Goal: Task Accomplishment & Management: Complete application form

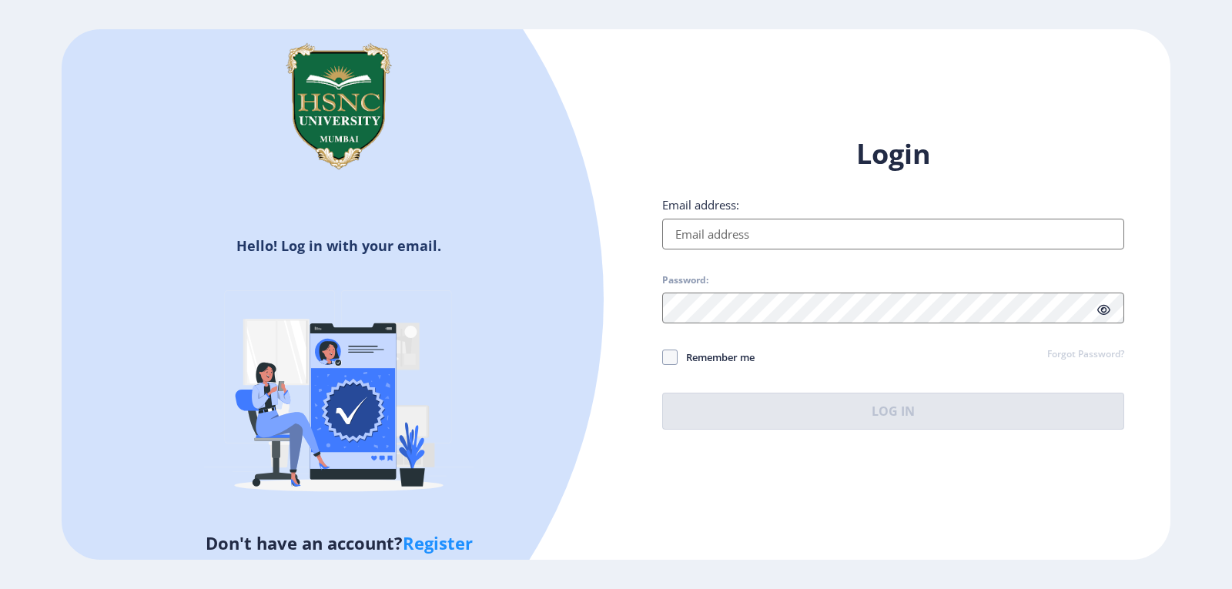
type input "[EMAIL_ADDRESS][DOMAIN_NAME]"
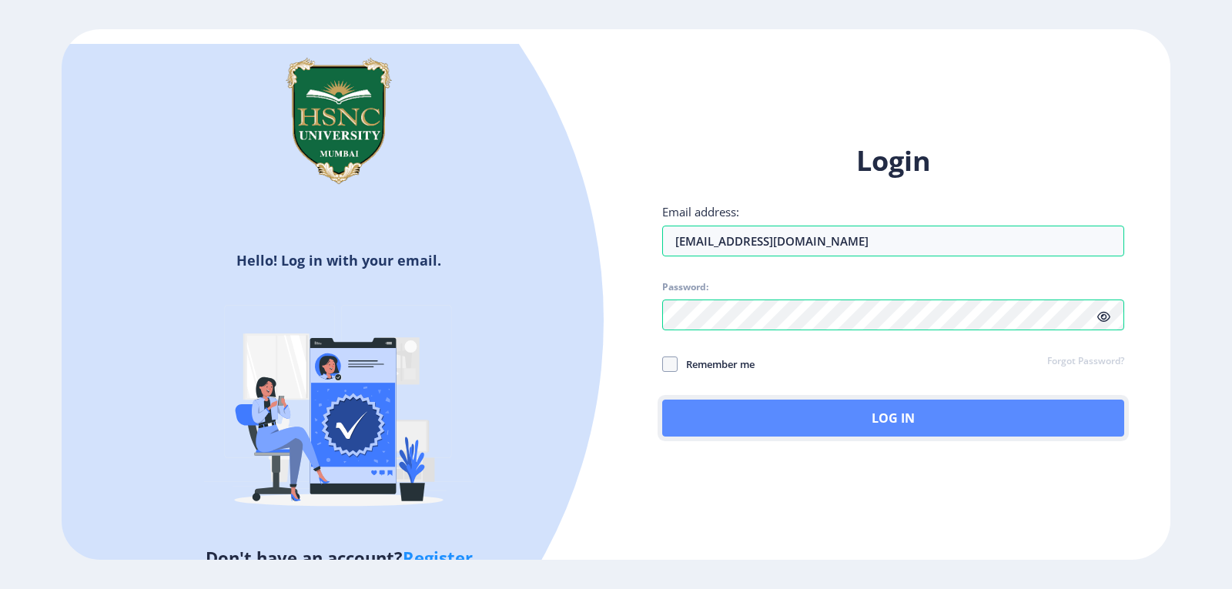
click at [871, 410] on button "Log In" at bounding box center [893, 418] width 462 height 37
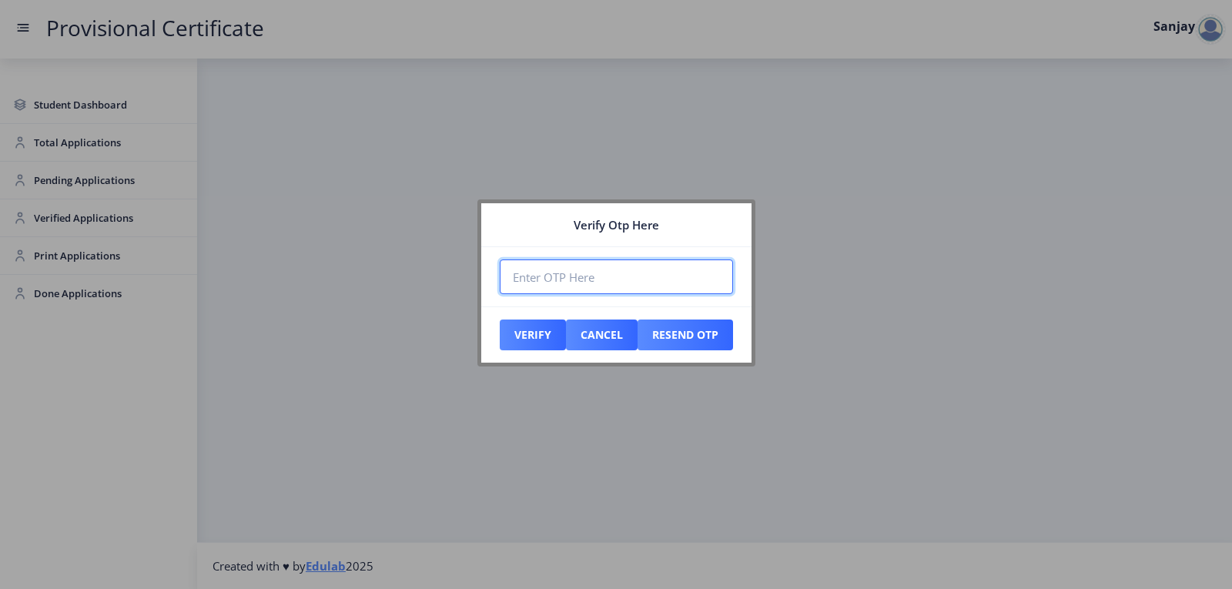
paste input "501341"
type input "501341"
click at [529, 330] on button "Verify" at bounding box center [533, 335] width 66 height 31
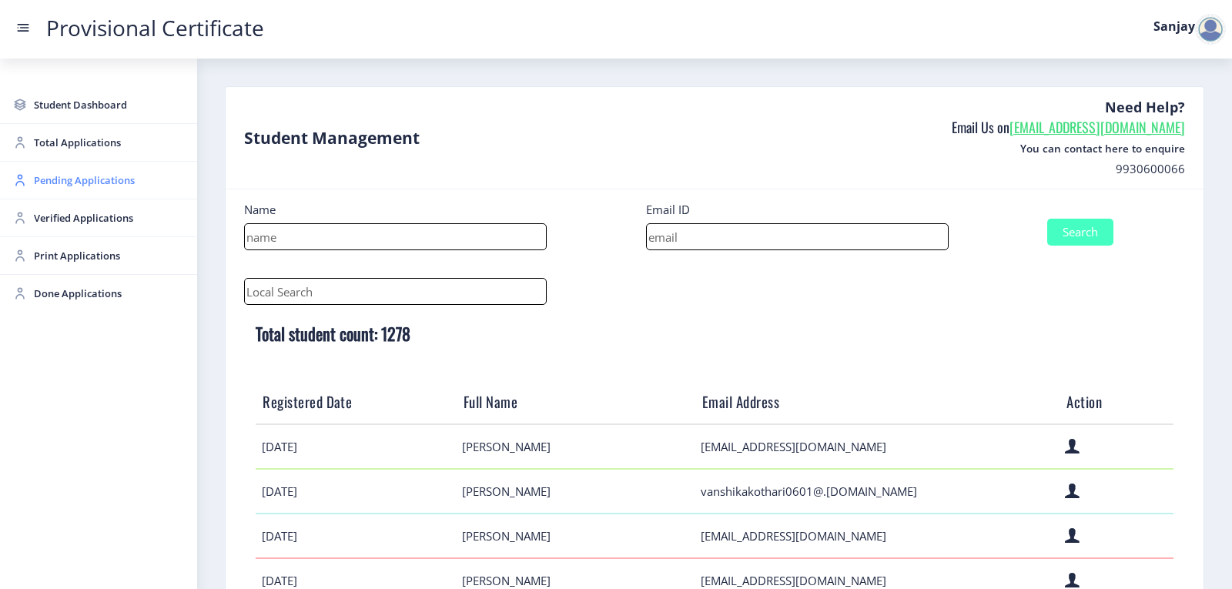
click at [53, 186] on span "Pending Applications" at bounding box center [109, 180] width 151 height 18
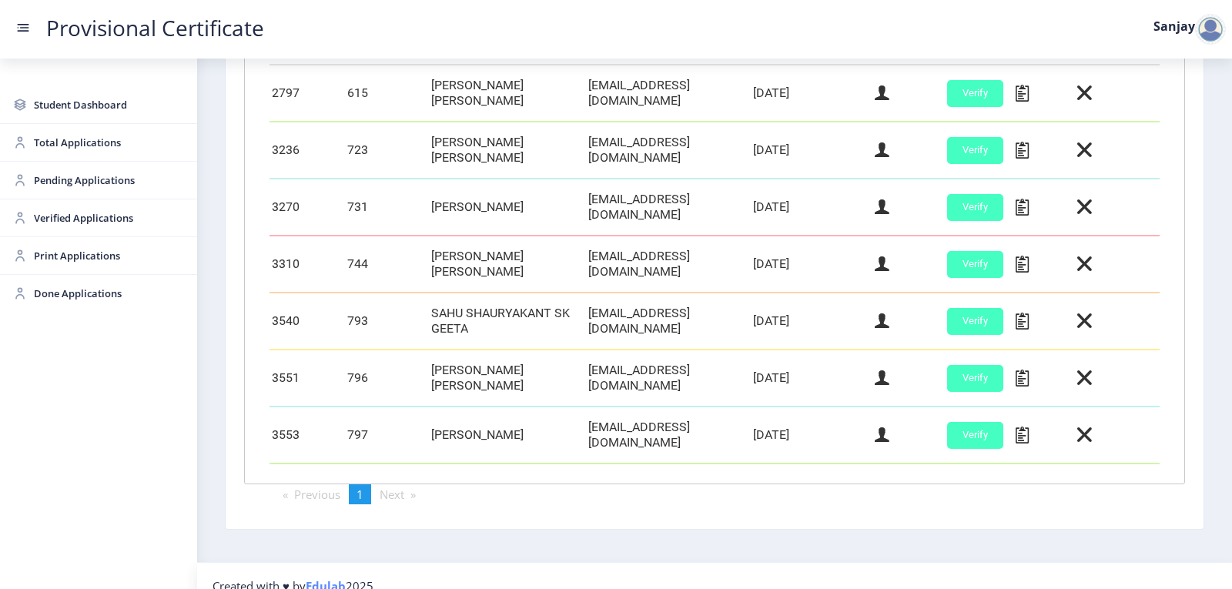
scroll to position [489, 0]
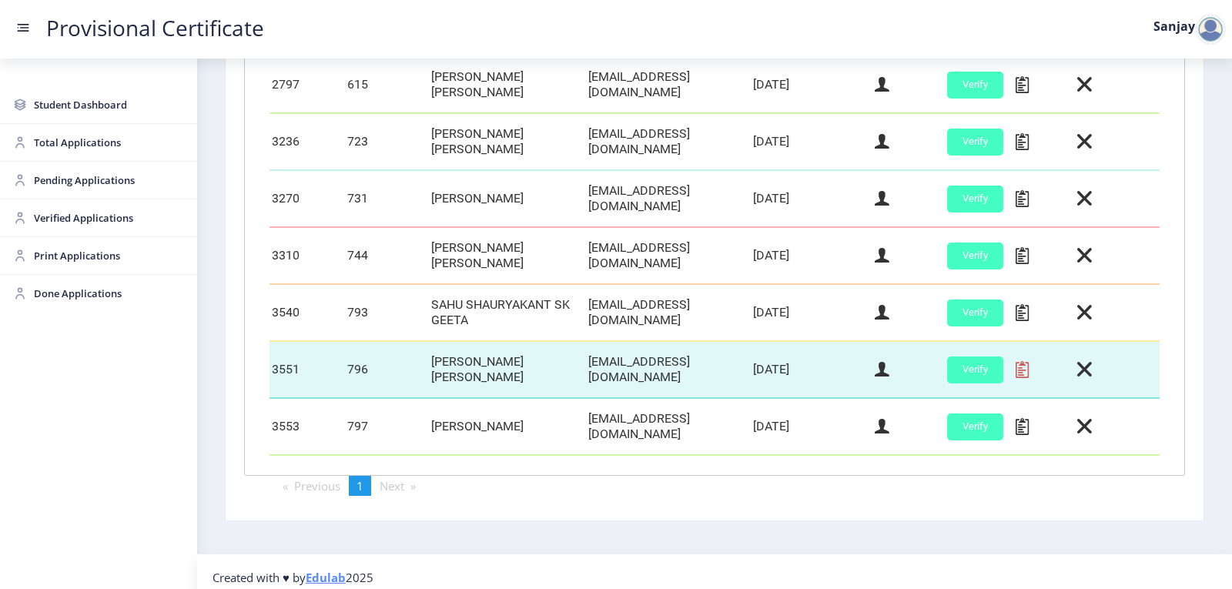
click at [1023, 366] on icon at bounding box center [1021, 370] width 13 height 20
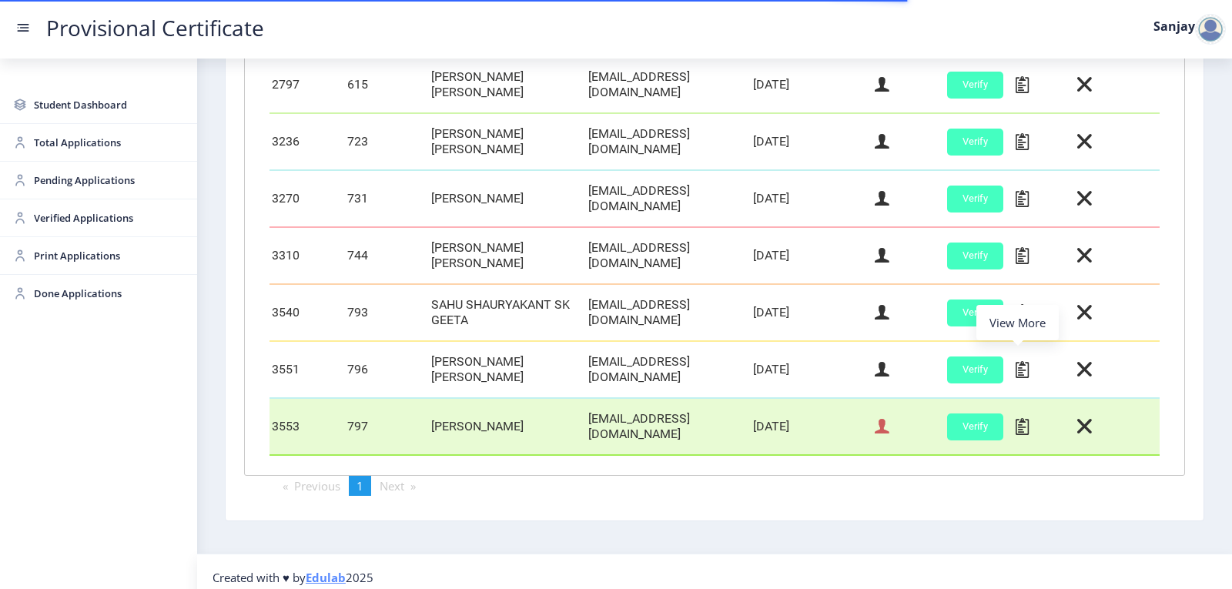
click at [881, 423] on icon at bounding box center [882, 427] width 15 height 20
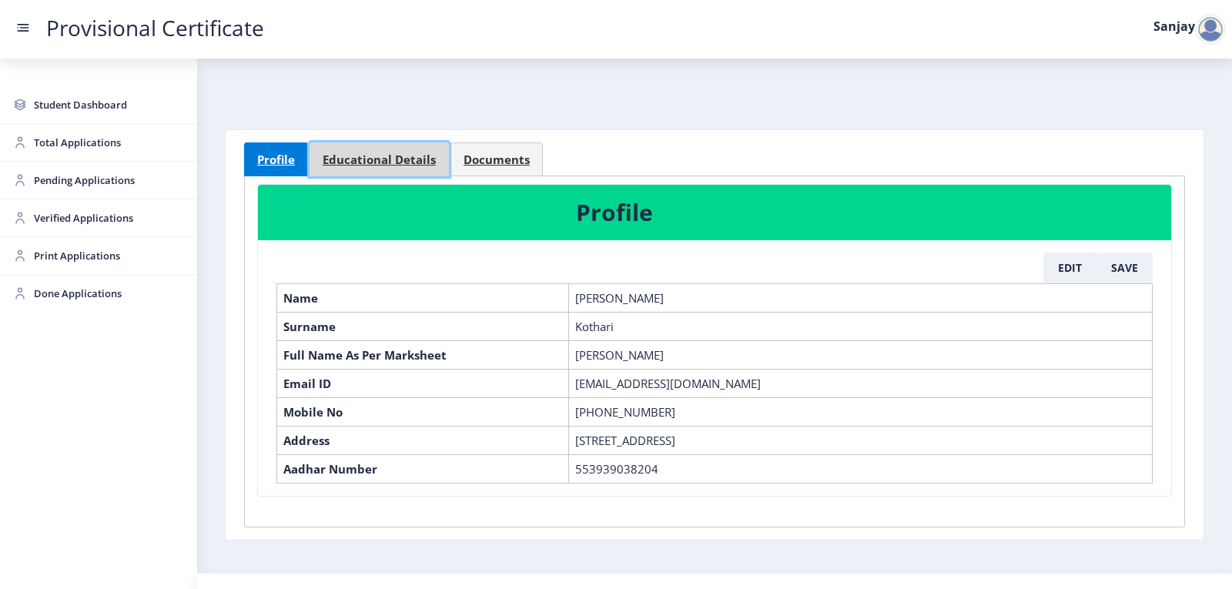
click at [421, 169] on link "Educational Details" at bounding box center [379, 159] width 139 height 34
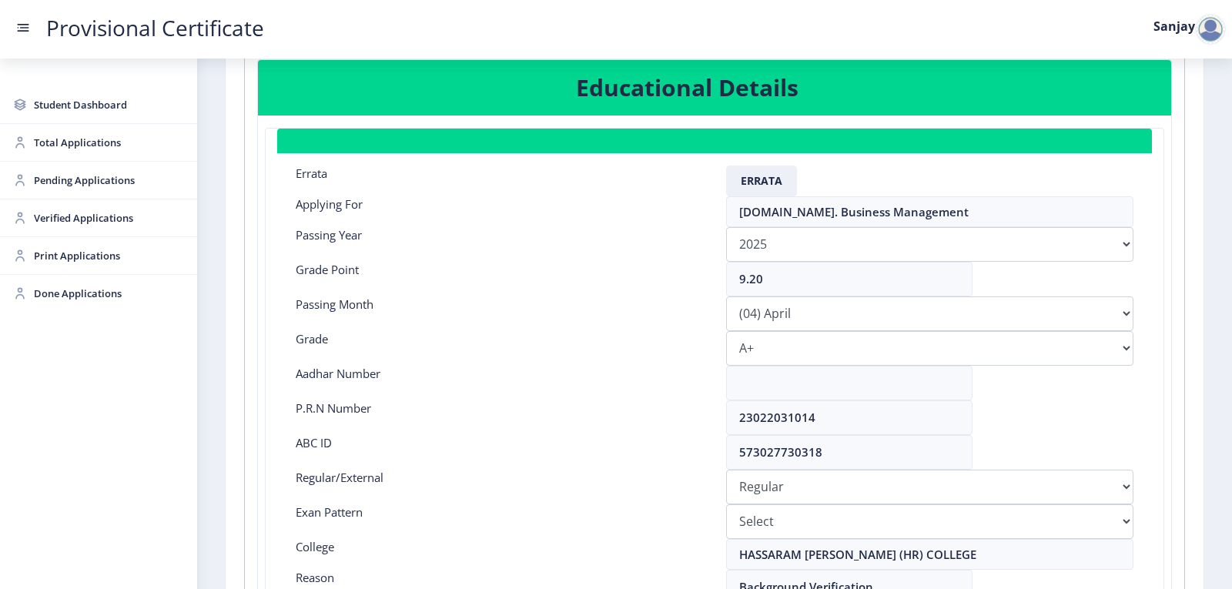
scroll to position [154, 0]
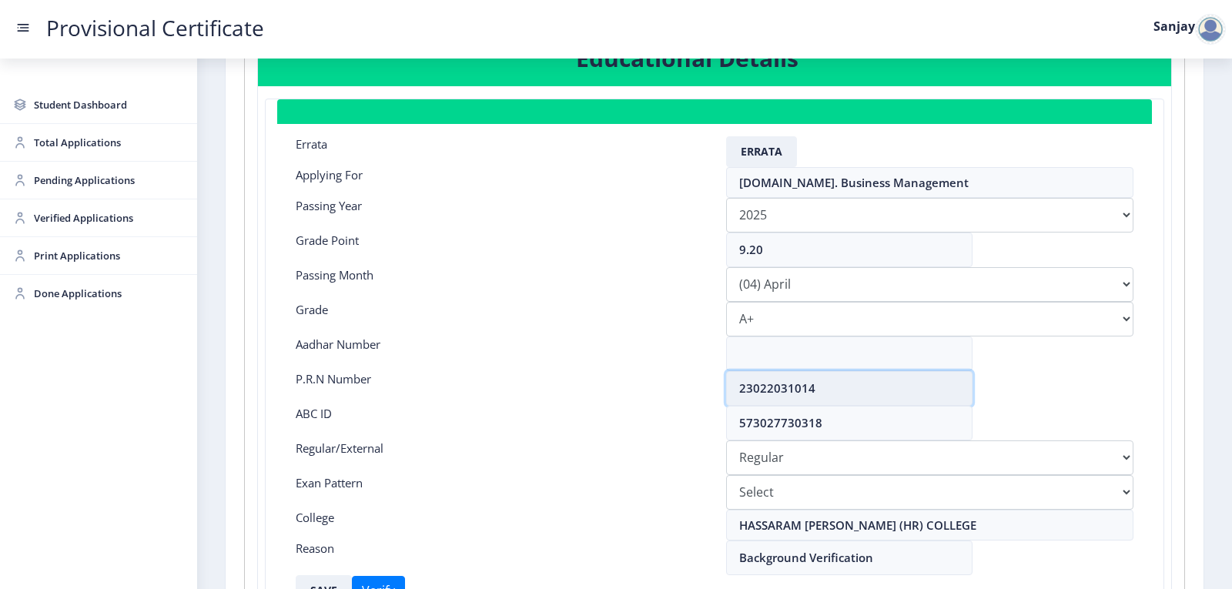
drag, startPoint x: 737, startPoint y: 387, endPoint x: 840, endPoint y: 386, distance: 103.2
click at [840, 386] on input "23022031014" at bounding box center [849, 388] width 246 height 35
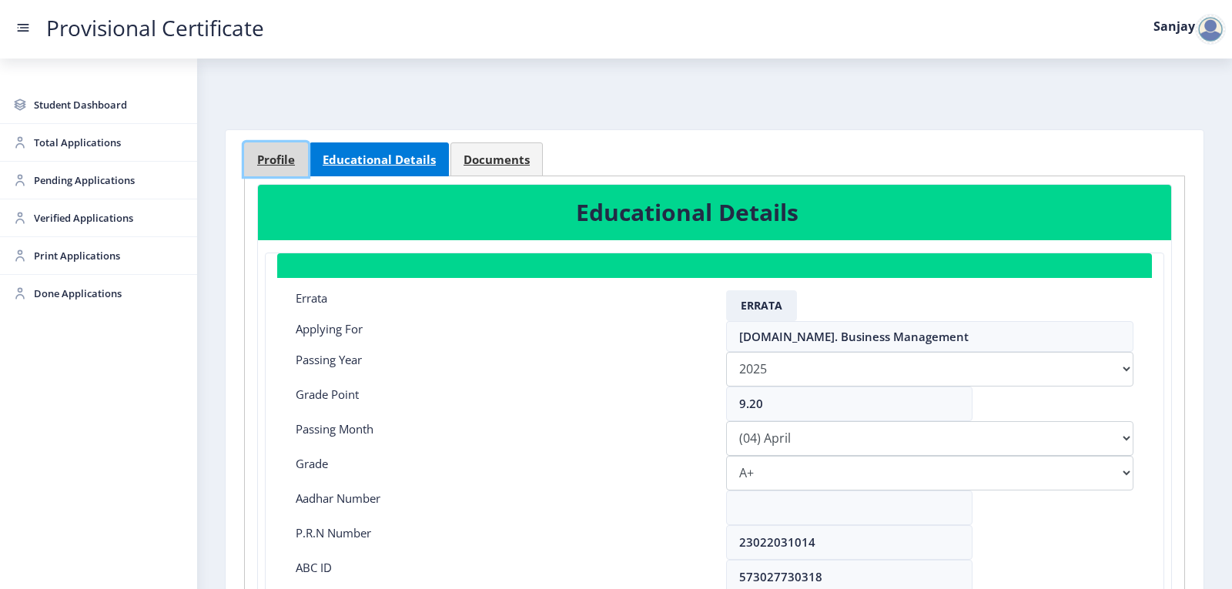
click at [288, 156] on span "Profile" at bounding box center [276, 160] width 38 height 12
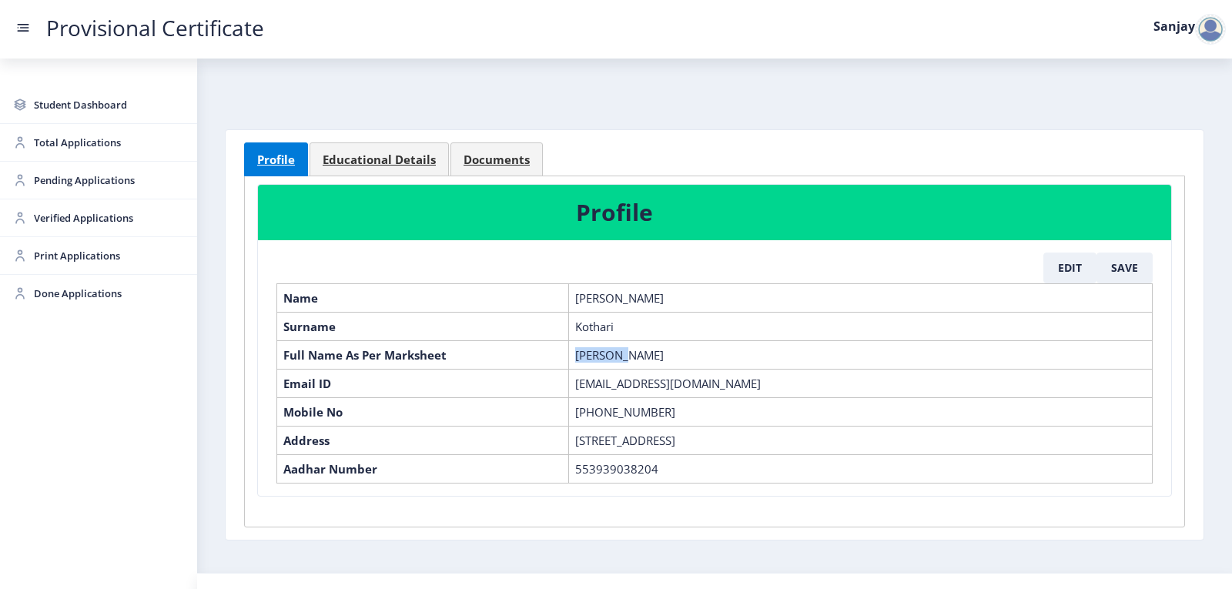
drag, startPoint x: 575, startPoint y: 355, endPoint x: 619, endPoint y: 360, distance: 44.1
click at [619, 360] on td "[PERSON_NAME]" at bounding box center [861, 354] width 584 height 28
copy td "[PERSON_NAME]"
click at [1069, 264] on button "Edit" at bounding box center [1069, 268] width 53 height 31
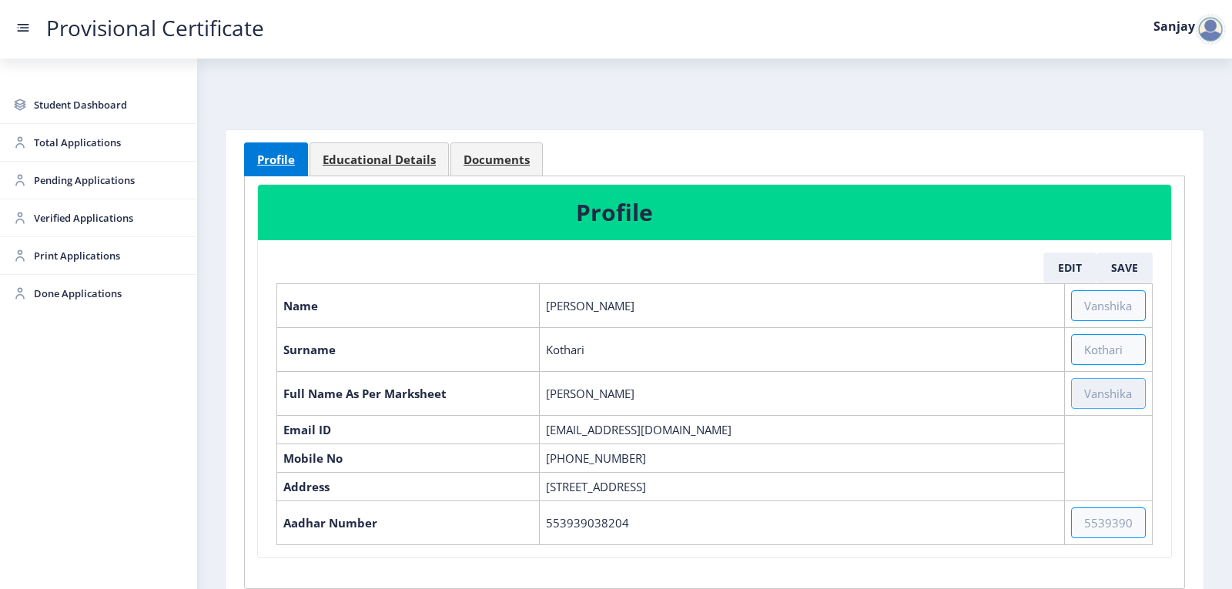
click at [1098, 395] on input "text" at bounding box center [1108, 393] width 75 height 31
type input "[PERSON_NAME]"
click at [1123, 270] on button "Save" at bounding box center [1124, 268] width 56 height 31
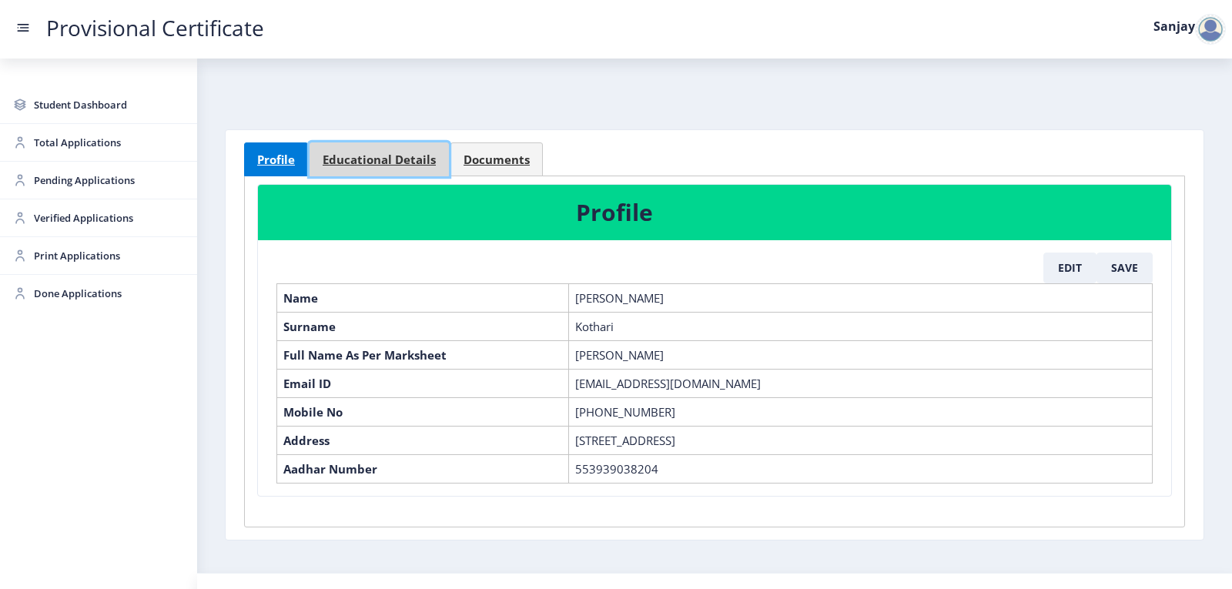
click at [366, 154] on span "Educational Details" at bounding box center [379, 160] width 113 height 12
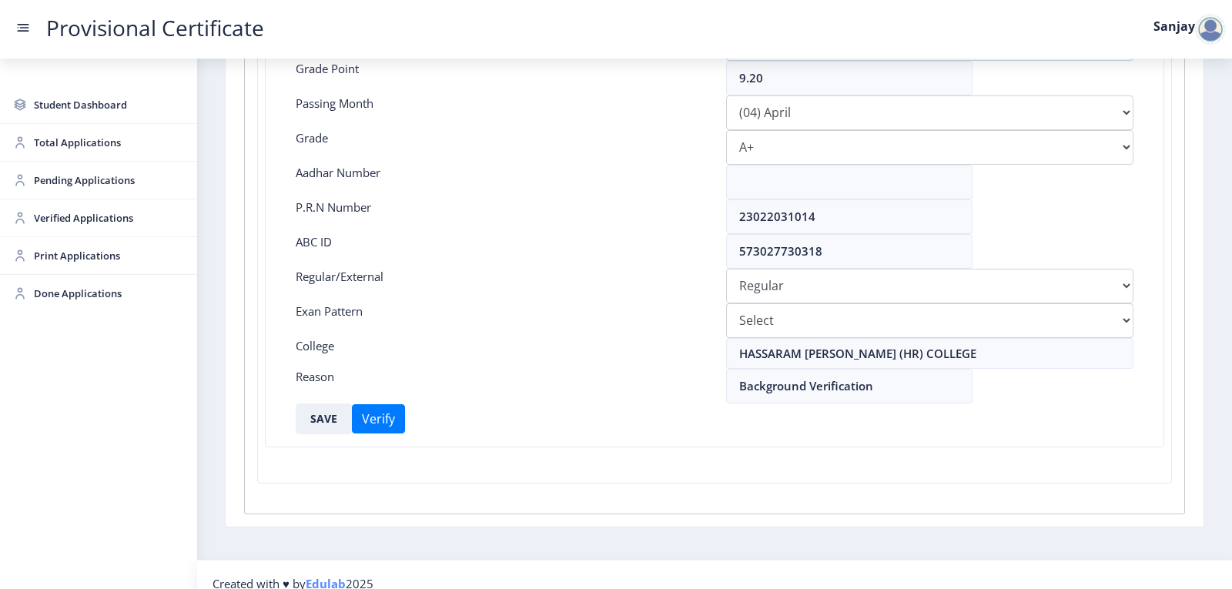
scroll to position [343, 0]
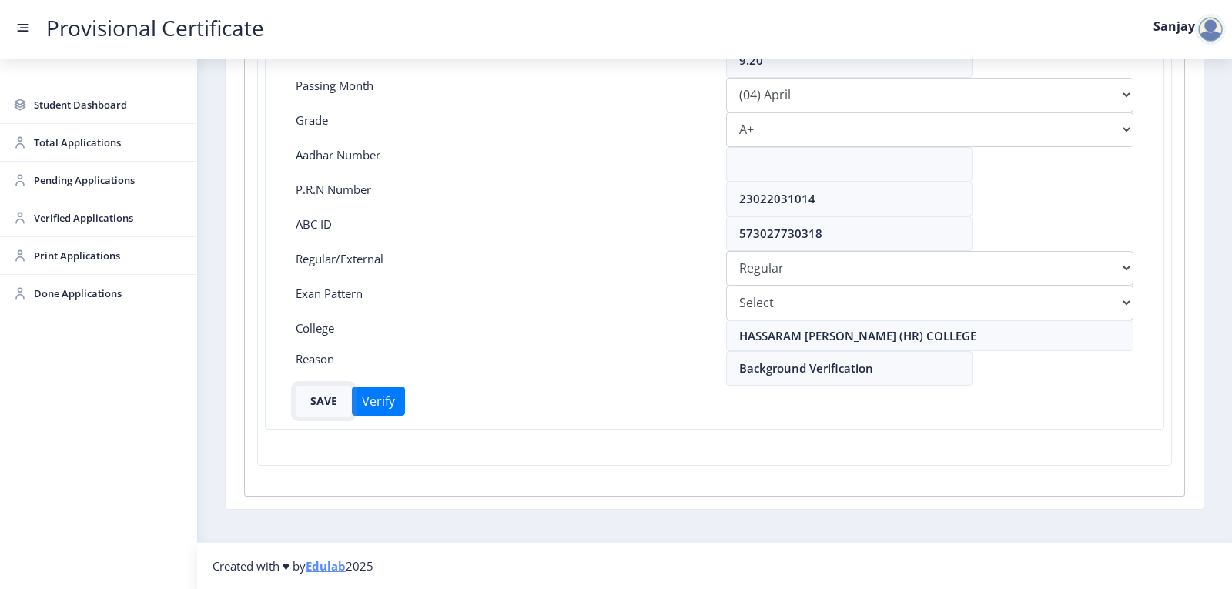
click at [329, 398] on button "SAVE" at bounding box center [324, 401] width 56 height 31
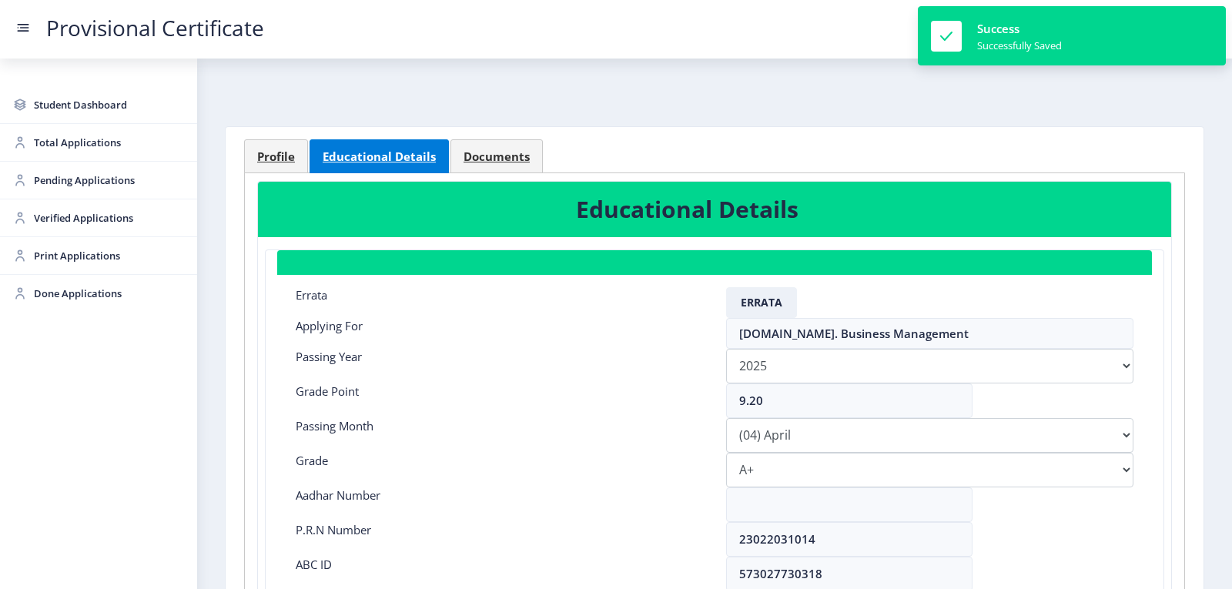
scroll to position [0, 0]
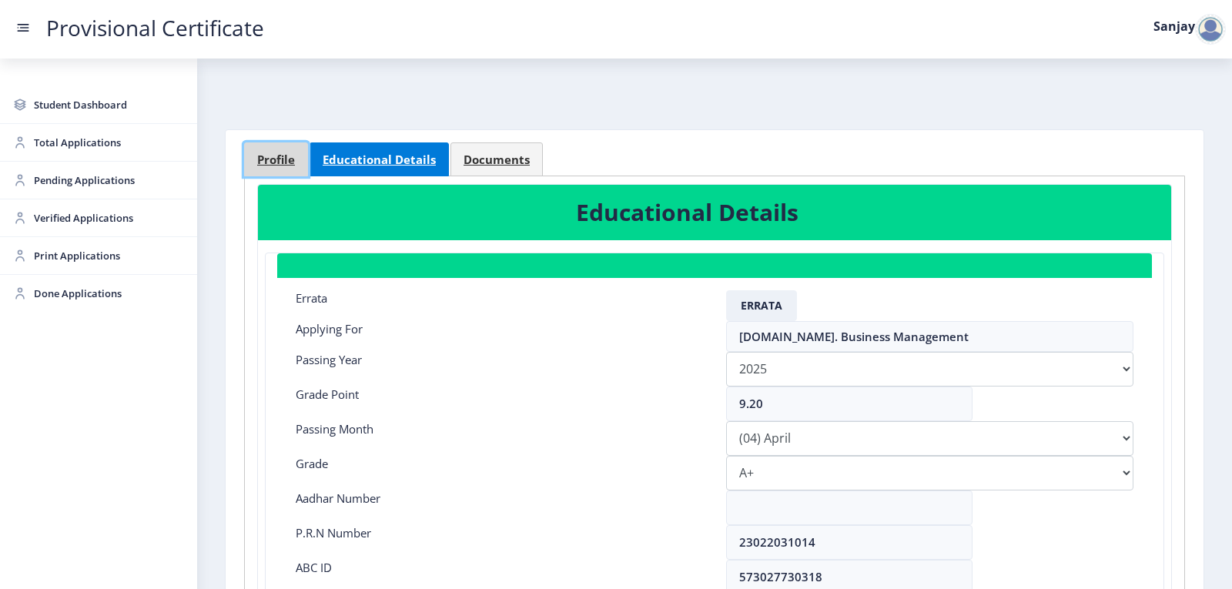
click at [263, 154] on span "Profile" at bounding box center [276, 160] width 38 height 12
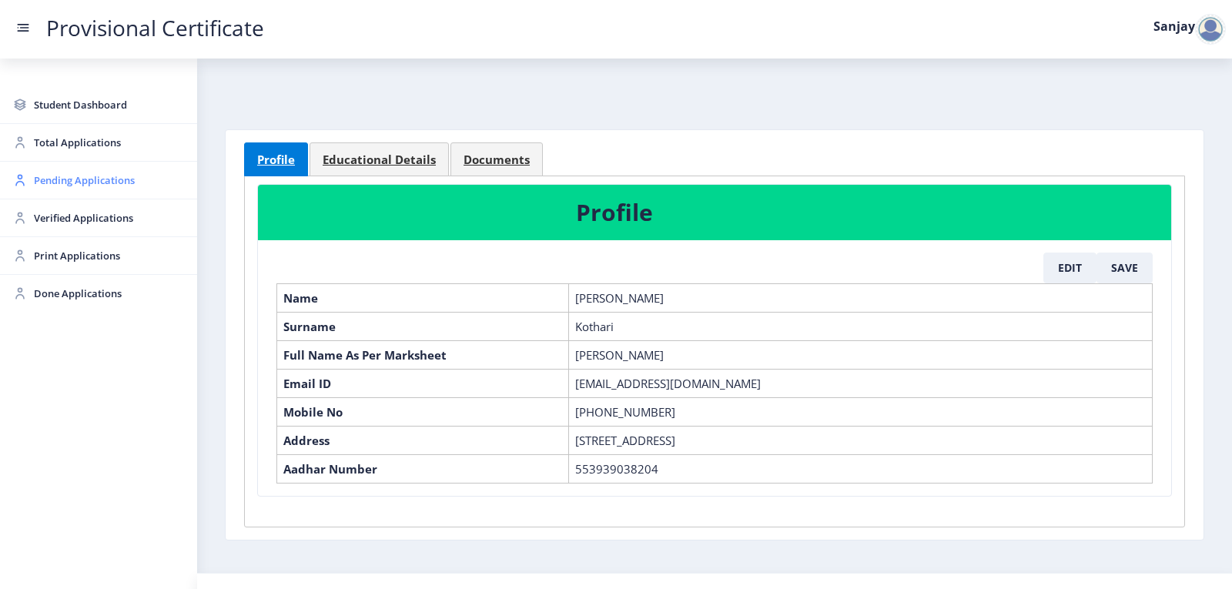
click at [94, 183] on span "Pending Applications" at bounding box center [109, 180] width 151 height 18
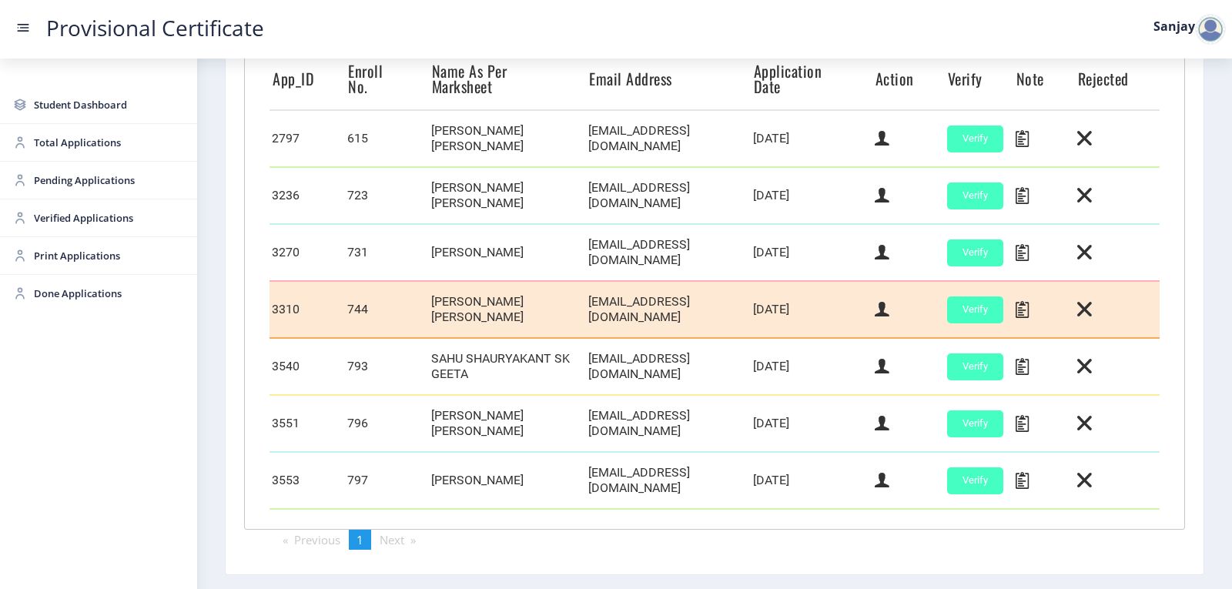
scroll to position [489, 0]
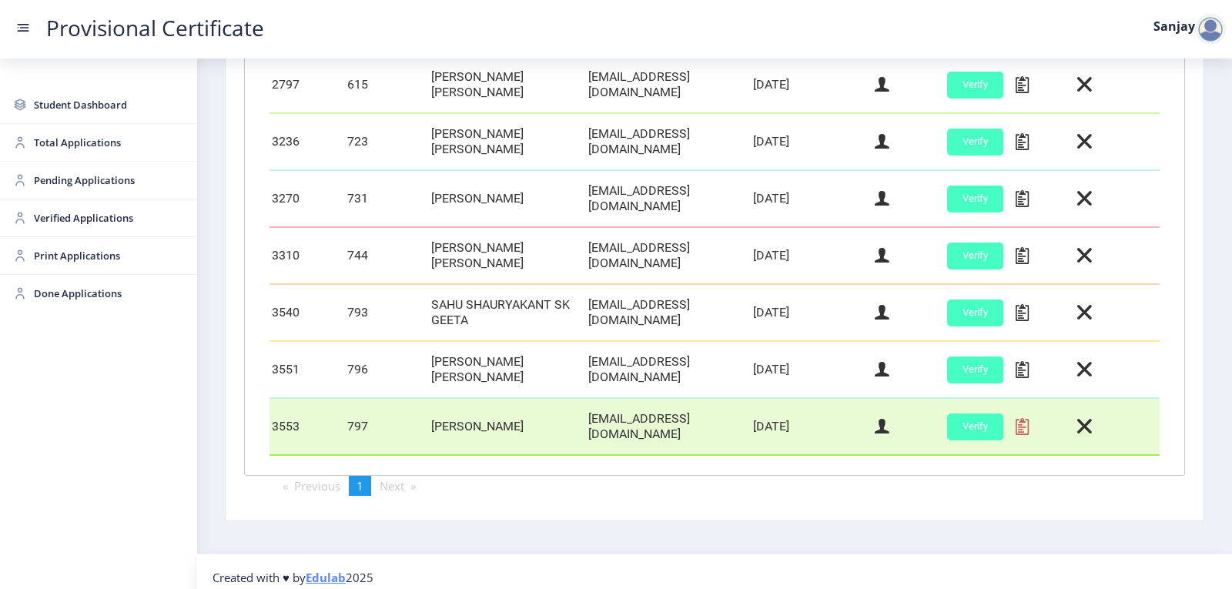
click at [1022, 417] on icon at bounding box center [1021, 427] width 13 height 20
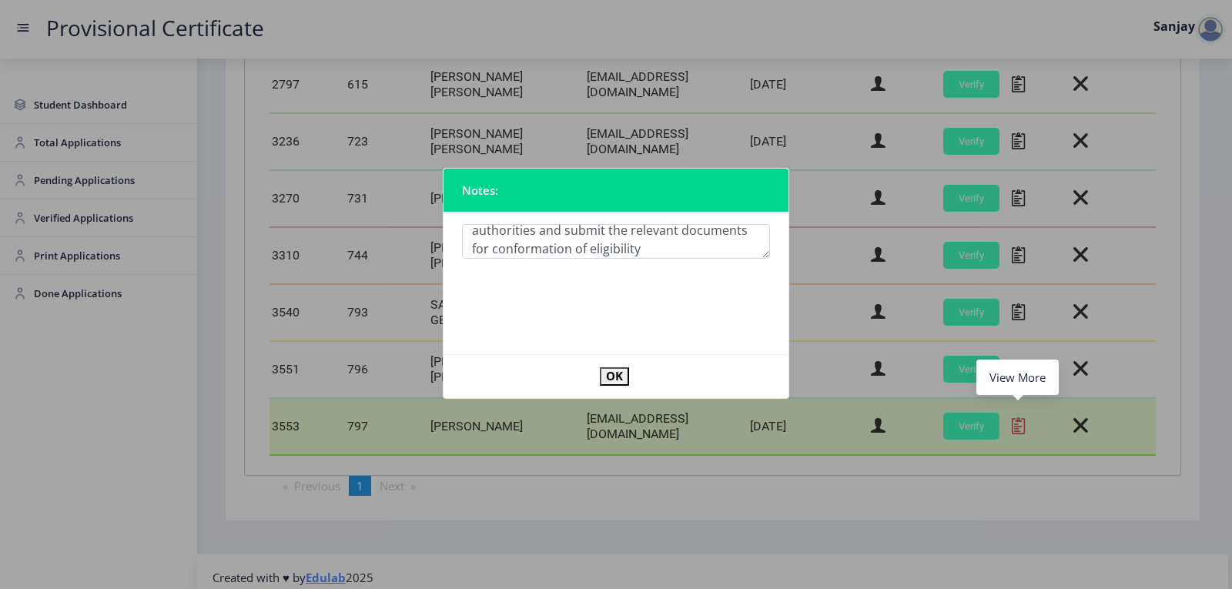
scroll to position [45, 0]
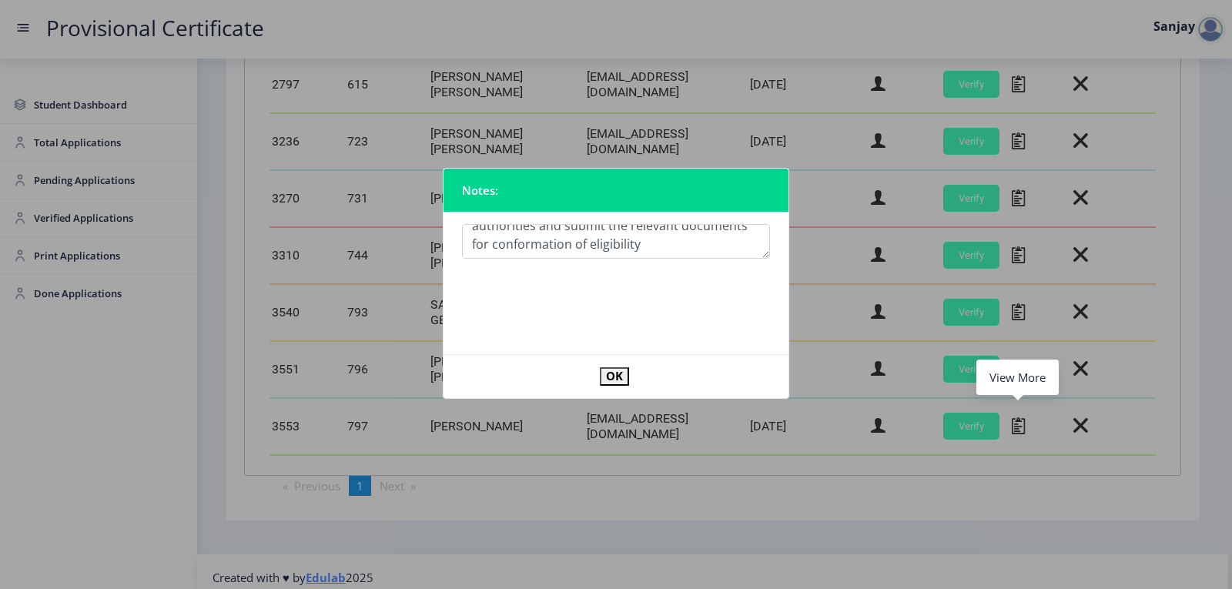
type textarea "Eligibility not confirmed. Please contact college authorities and submit the re…"
click at [614, 372] on button "OK" at bounding box center [614, 376] width 29 height 18
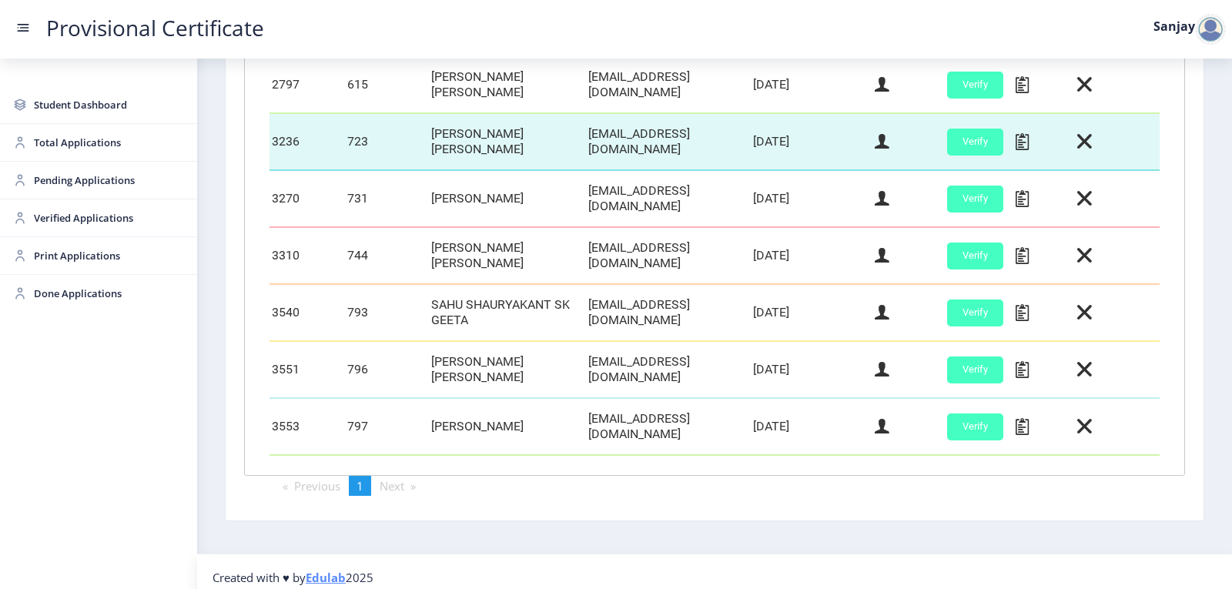
scroll to position [412, 0]
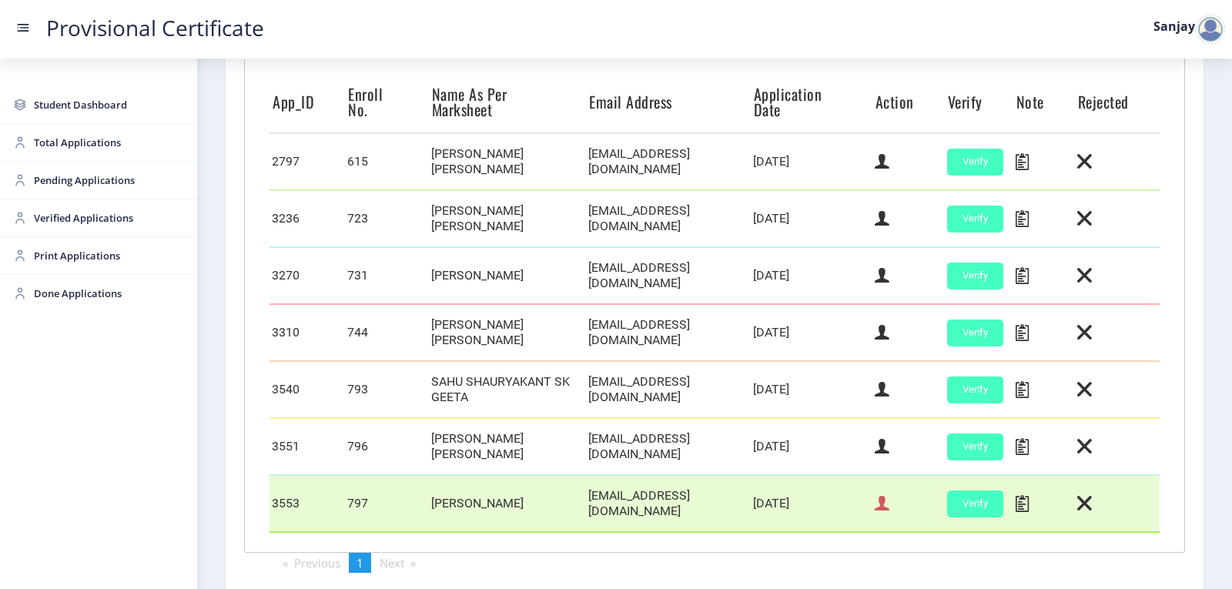
click at [885, 495] on icon at bounding box center [882, 504] width 15 height 20
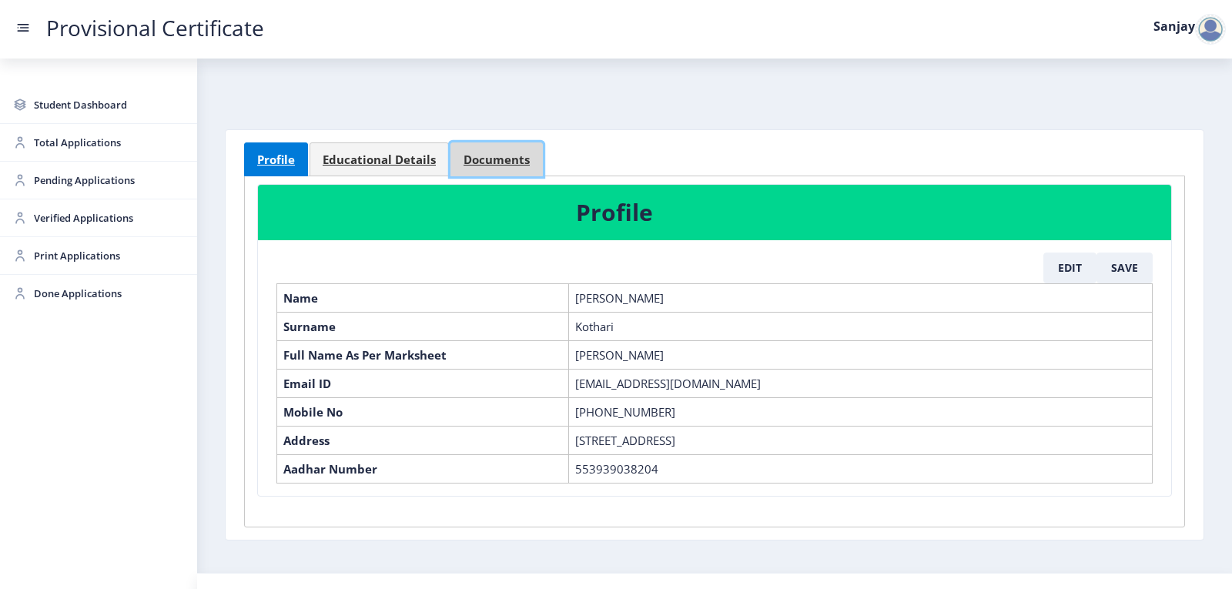
click at [513, 162] on span "Documents" at bounding box center [496, 160] width 66 height 12
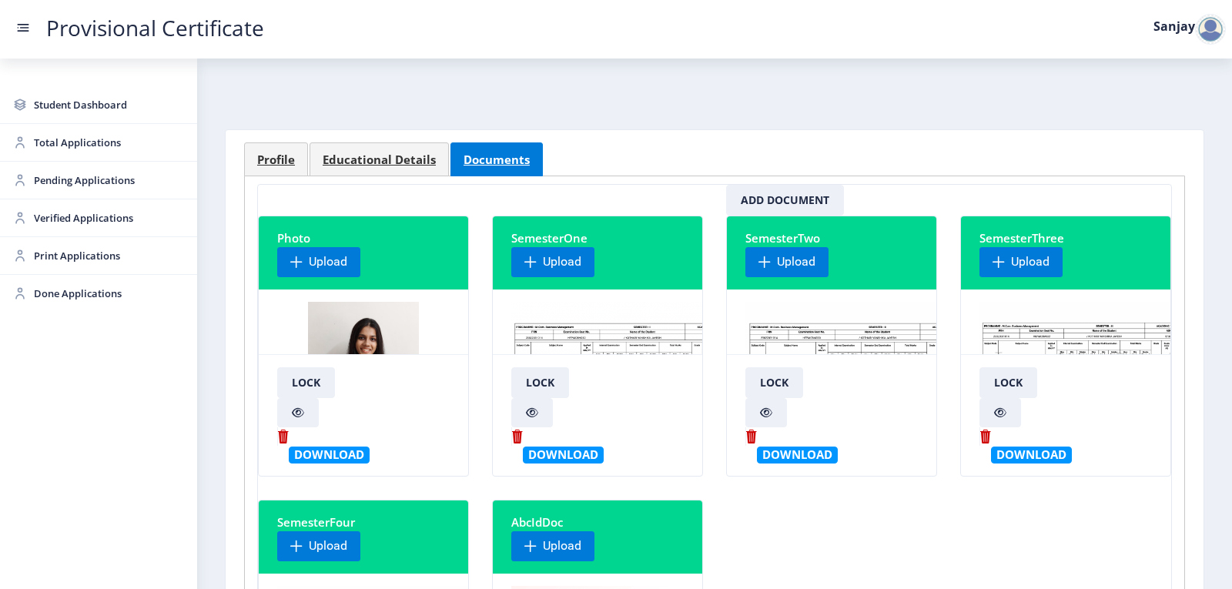
click at [636, 332] on img at bounding box center [630, 359] width 239 height 115
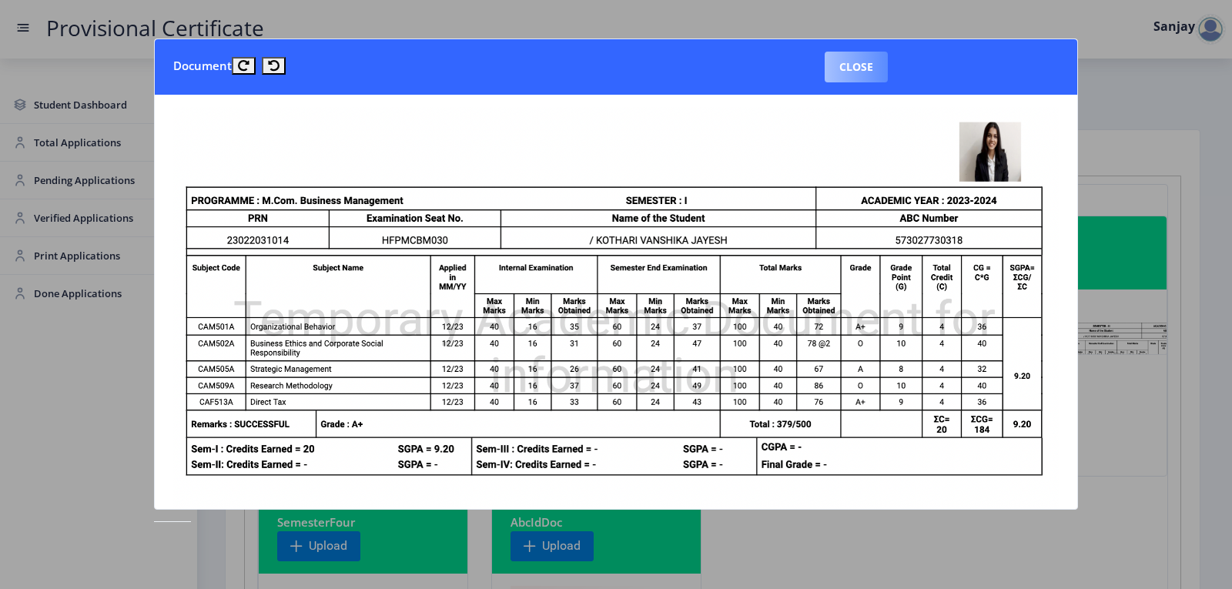
click at [872, 65] on button "Close" at bounding box center [856, 67] width 63 height 31
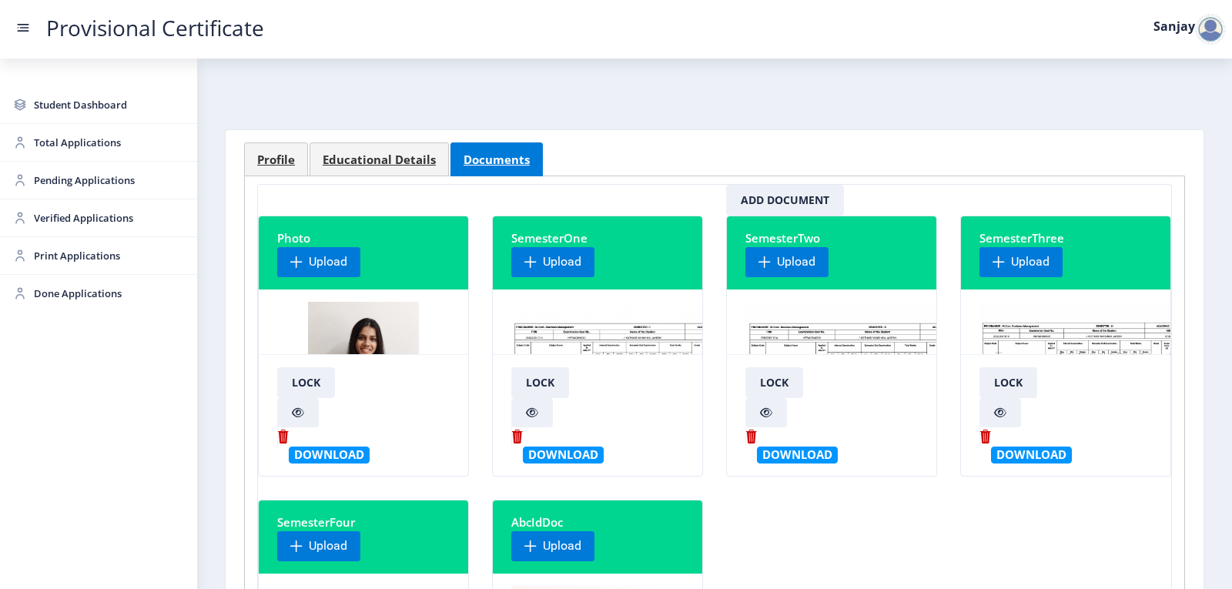
click at [1007, 334] on img at bounding box center [1093, 359] width 229 height 115
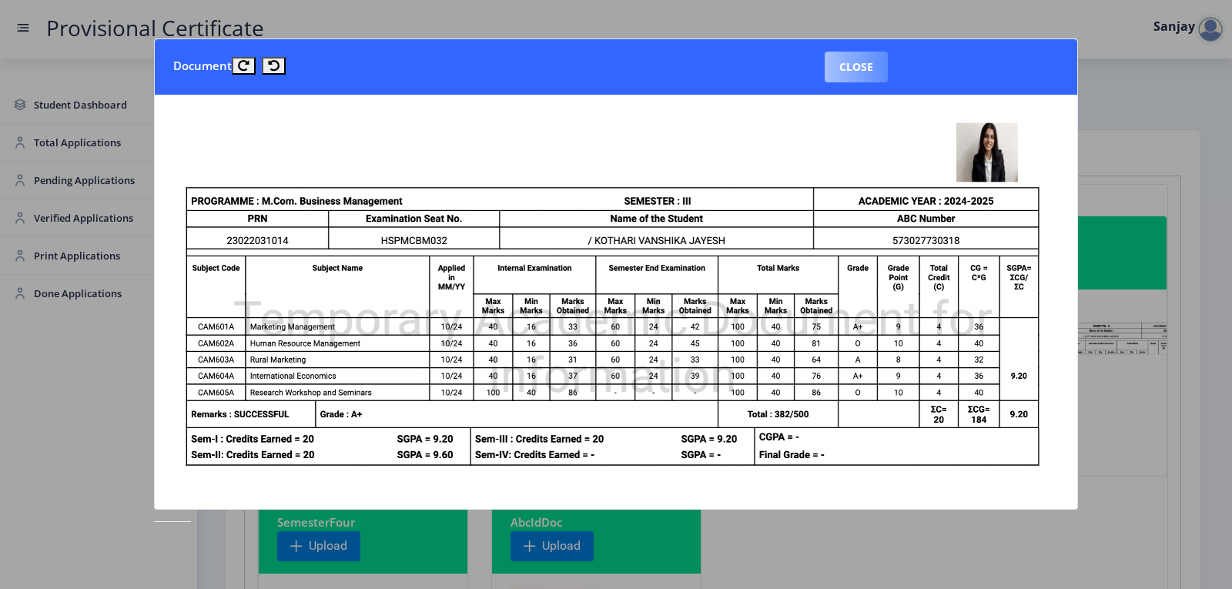
click at [855, 59] on button "Close" at bounding box center [856, 67] width 63 height 31
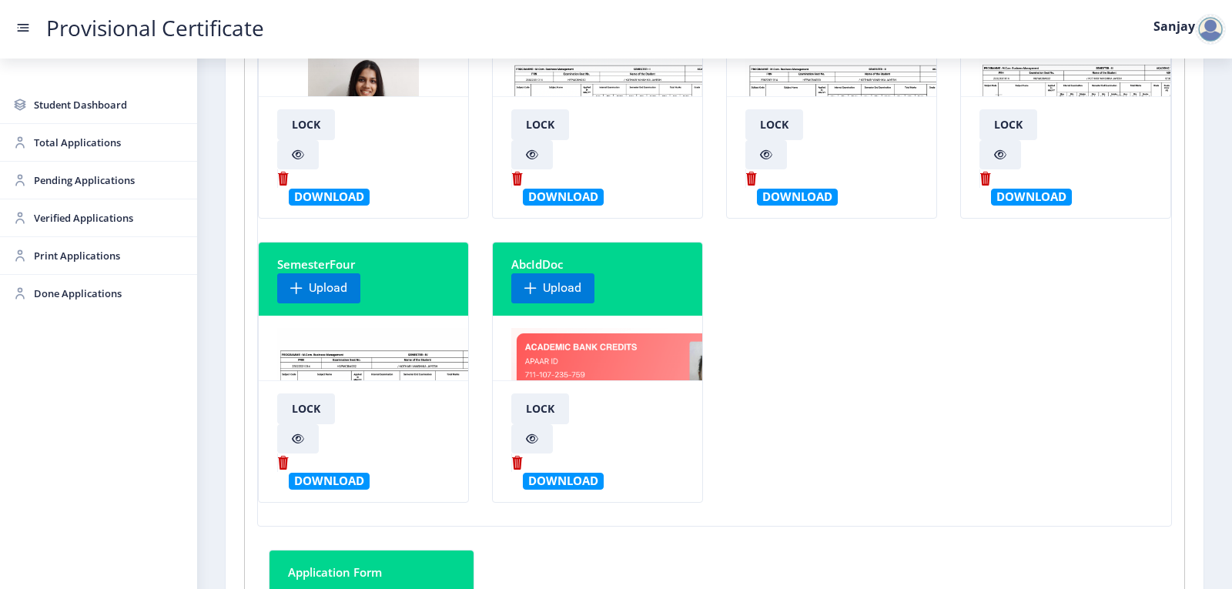
scroll to position [308, 0]
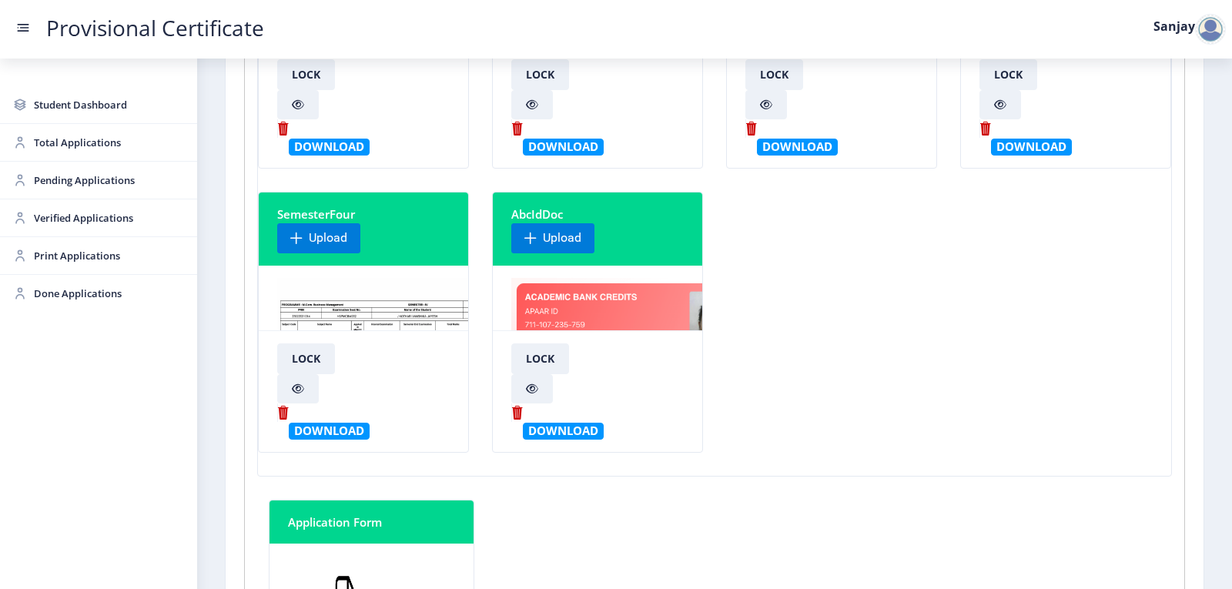
click at [389, 321] on img at bounding box center [406, 335] width 258 height 115
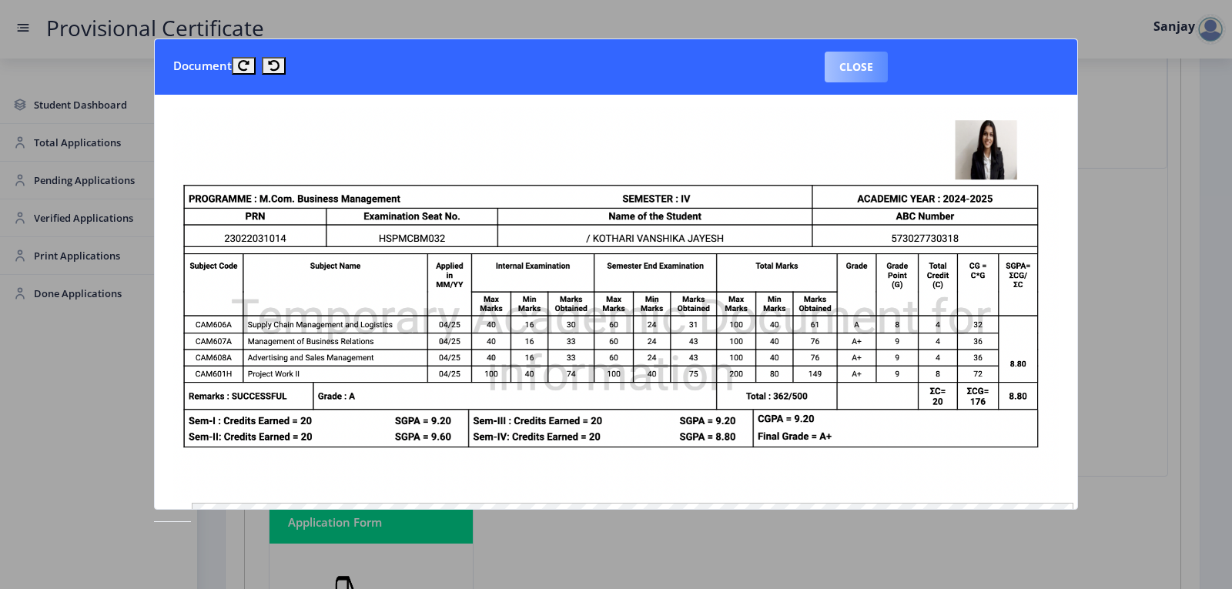
click at [872, 65] on button "Close" at bounding box center [856, 67] width 63 height 31
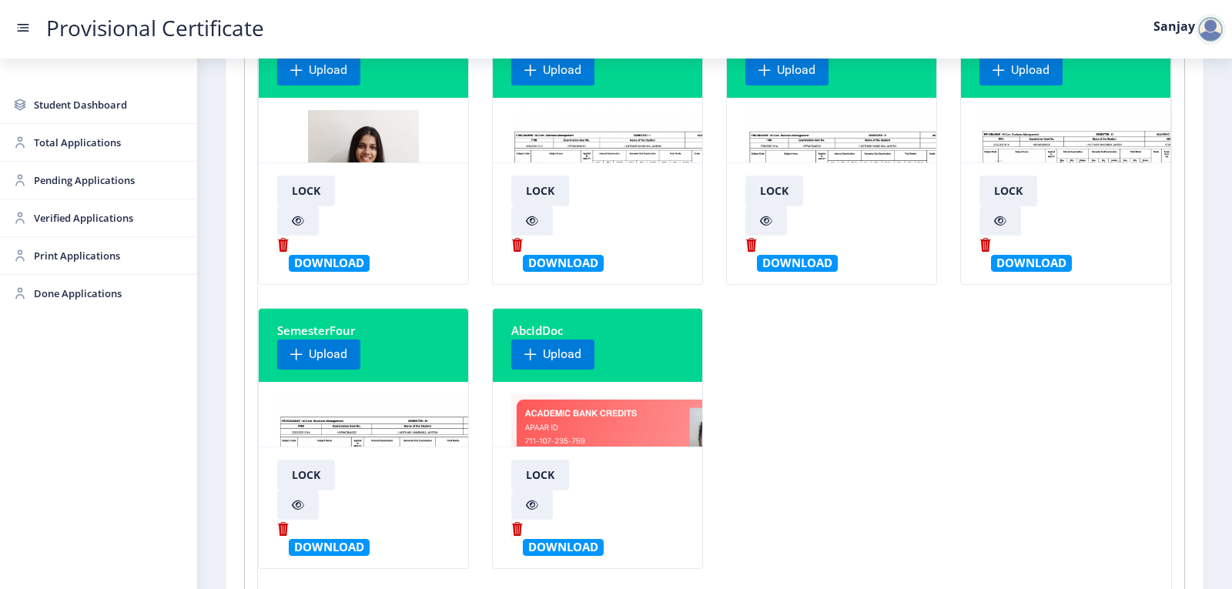
scroll to position [0, 0]
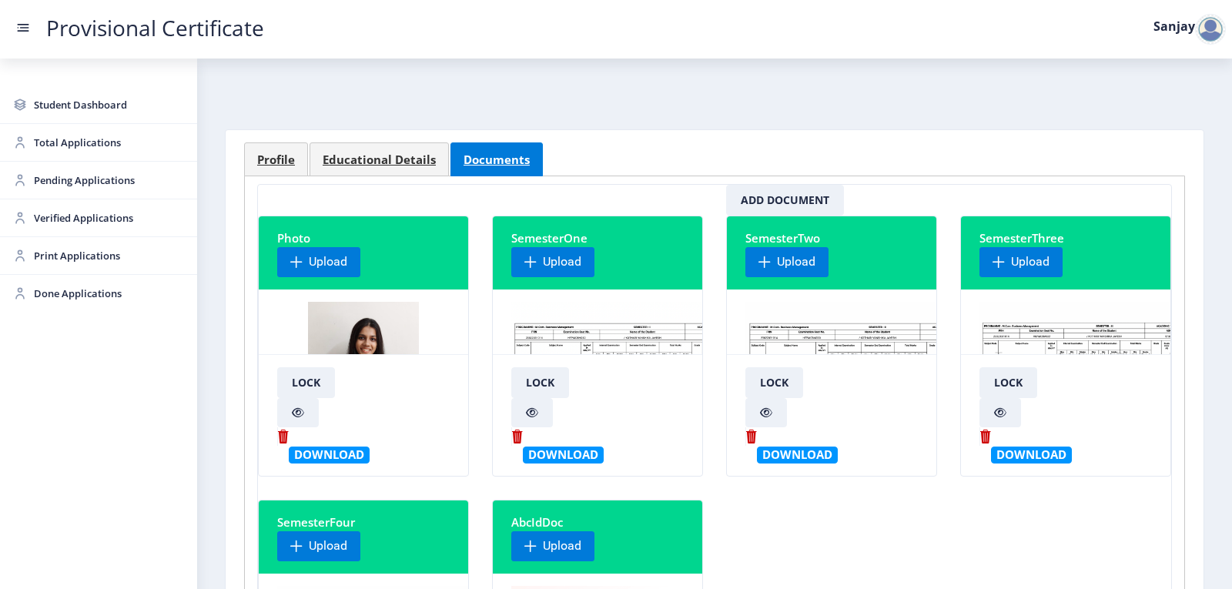
click at [1216, 36] on div at bounding box center [1210, 29] width 31 height 31
click at [1176, 111] on span "Log out" at bounding box center [1170, 112] width 99 height 18
